Goal: Task Accomplishment & Management: Use online tool/utility

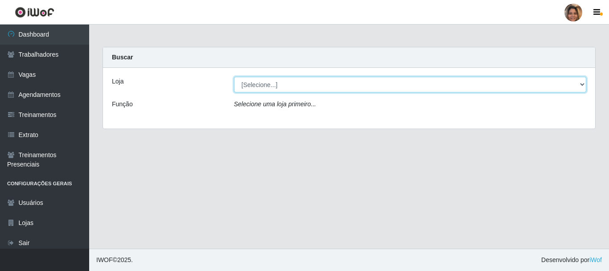
click at [576, 86] on select "[Selecione...] Mar Vermelho - CEASA Mar Vermelho - Centro de Distribuição" at bounding box center [410, 85] width 353 height 16
select select "474"
click at [234, 77] on select "[Selecione...] Mar Vermelho - CEASA Mar Vermelho - Centro de Distribuição" at bounding box center [410, 85] width 353 height 16
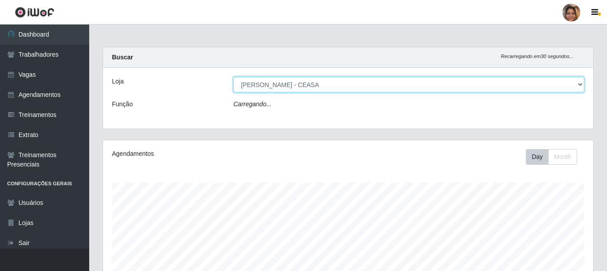
scroll to position [185, 490]
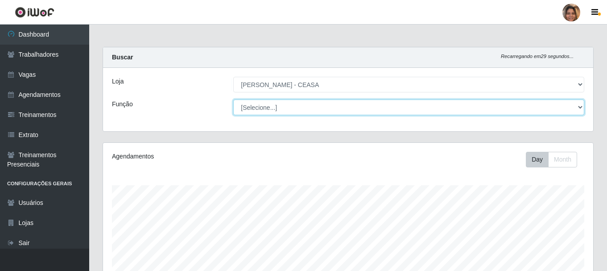
click at [268, 107] on select "[Selecione...] Repositor Repositor + Repositor ++" at bounding box center [408, 107] width 351 height 16
select select "24"
click at [233, 99] on select "[Selecione...] Repositor Repositor + Repositor ++" at bounding box center [408, 107] width 351 height 16
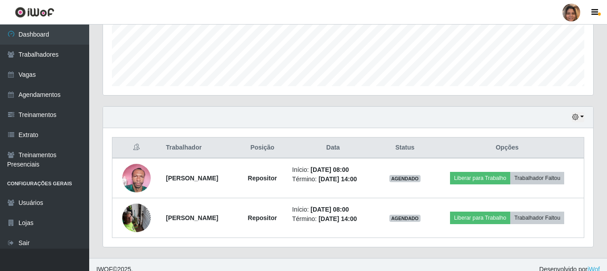
scroll to position [242, 0]
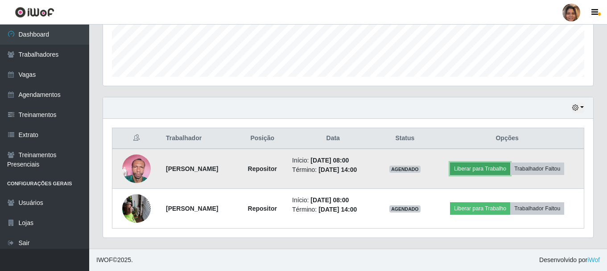
click at [472, 170] on button "Liberar para Trabalho" at bounding box center [480, 168] width 60 height 12
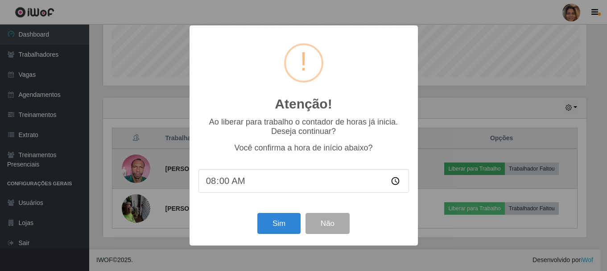
scroll to position [185, 486]
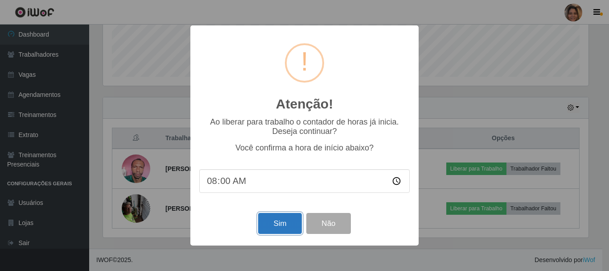
click at [273, 223] on button "Sim" at bounding box center [279, 223] width 43 height 21
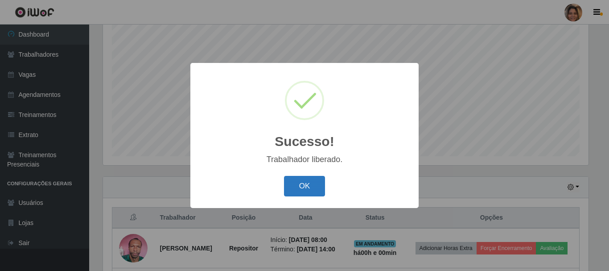
click at [299, 190] on button "OK" at bounding box center [304, 186] width 41 height 21
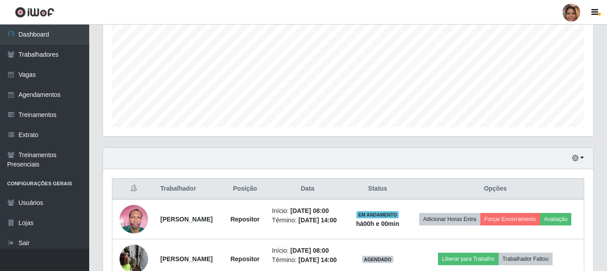
scroll to position [207, 0]
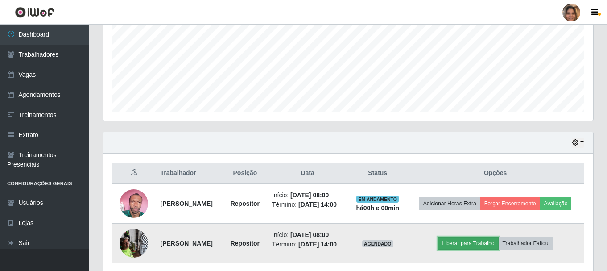
click at [462, 249] on button "Liberar para Trabalho" at bounding box center [468, 243] width 60 height 12
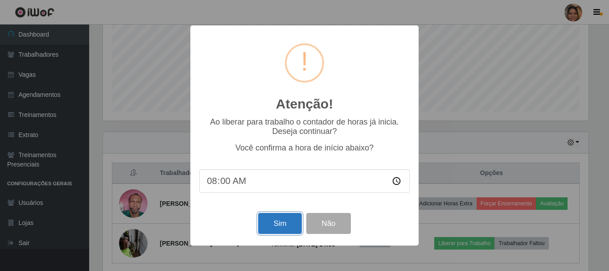
click at [288, 228] on button "Sim" at bounding box center [279, 223] width 43 height 21
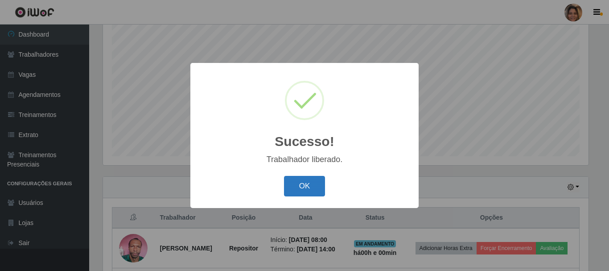
click at [306, 193] on button "OK" at bounding box center [304, 186] width 41 height 21
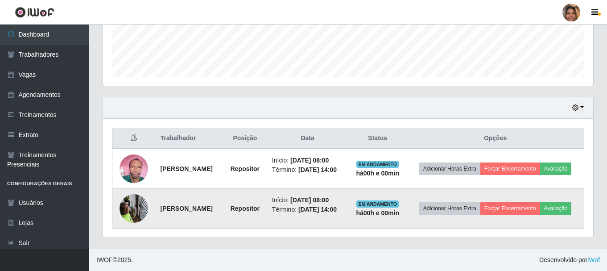
scroll to position [256, 0]
